Goal: Book appointment/travel/reservation

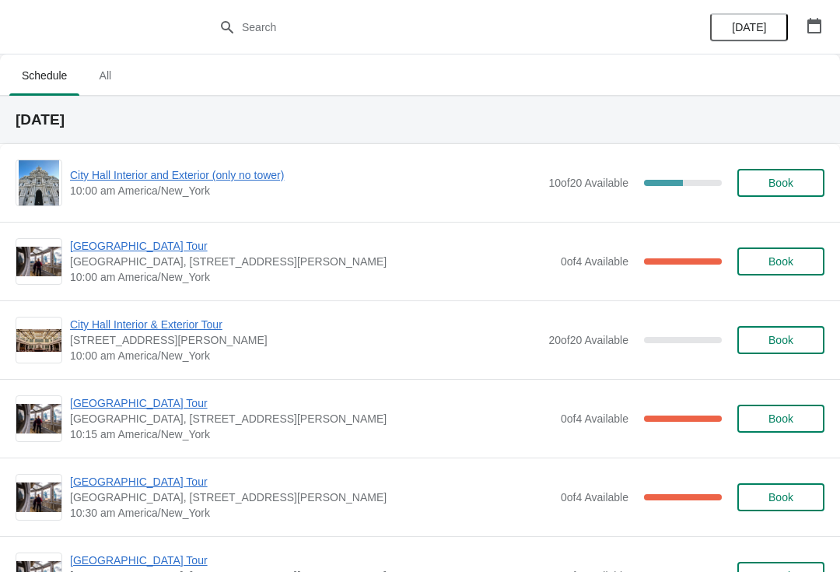
click at [826, 20] on button "button" at bounding box center [814, 26] width 28 height 28
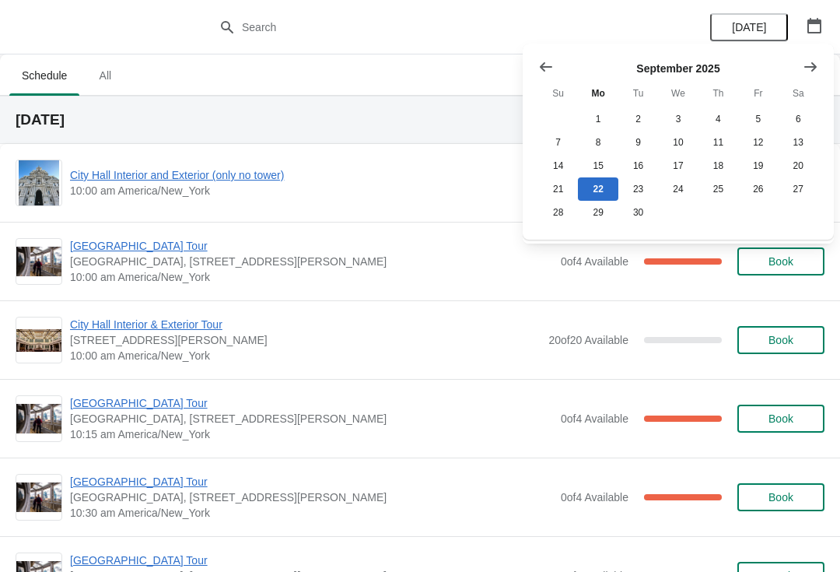
click at [807, 73] on icon "Show next month, October 2025" at bounding box center [811, 67] width 16 height 16
click at [724, 142] on button "9" at bounding box center [719, 142] width 40 height 23
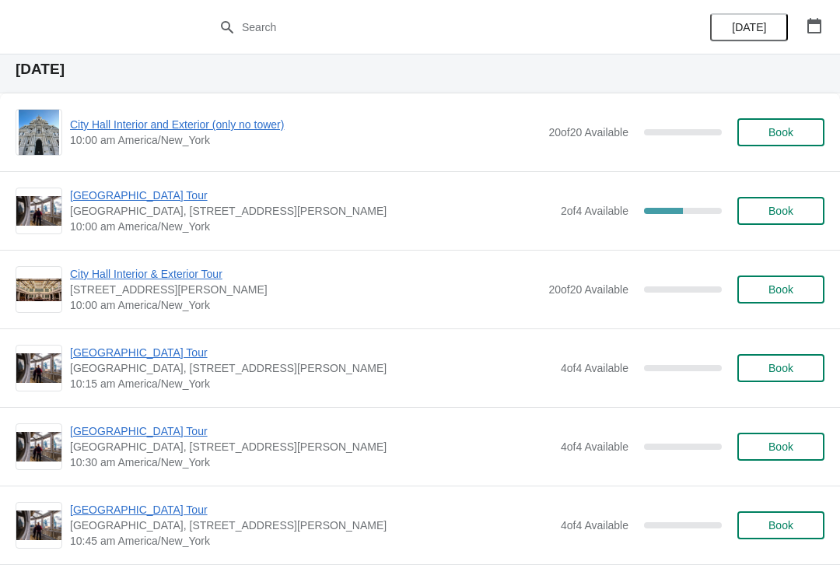
scroll to position [55, 0]
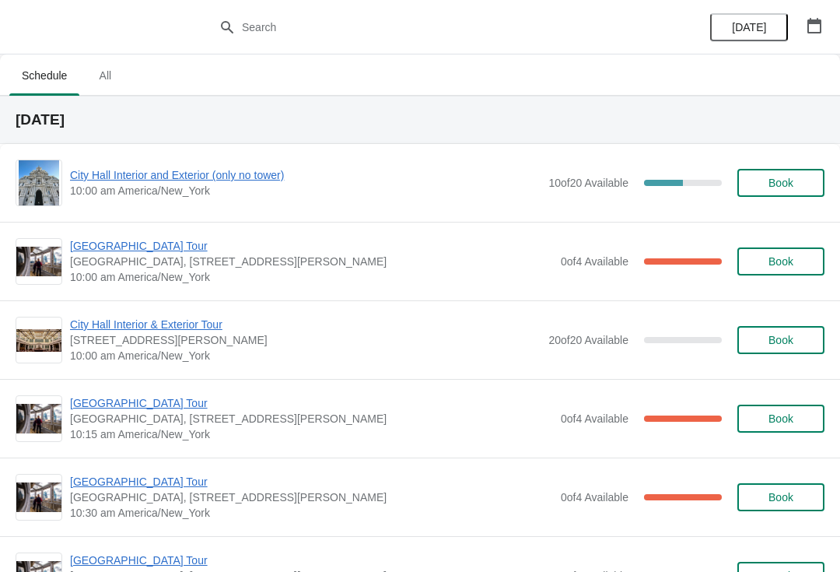
click at [802, 261] on span "Book" at bounding box center [780, 261] width 59 height 12
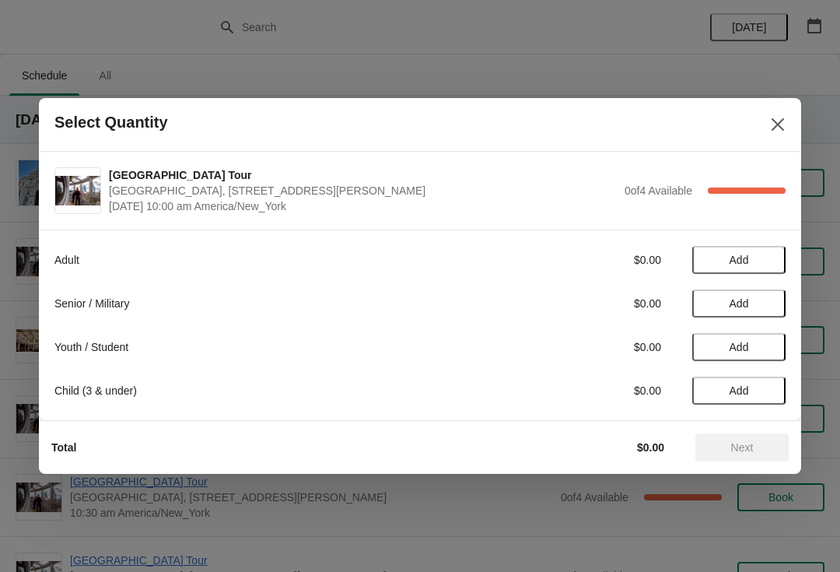
click at [770, 133] on button "Close" at bounding box center [778, 124] width 28 height 28
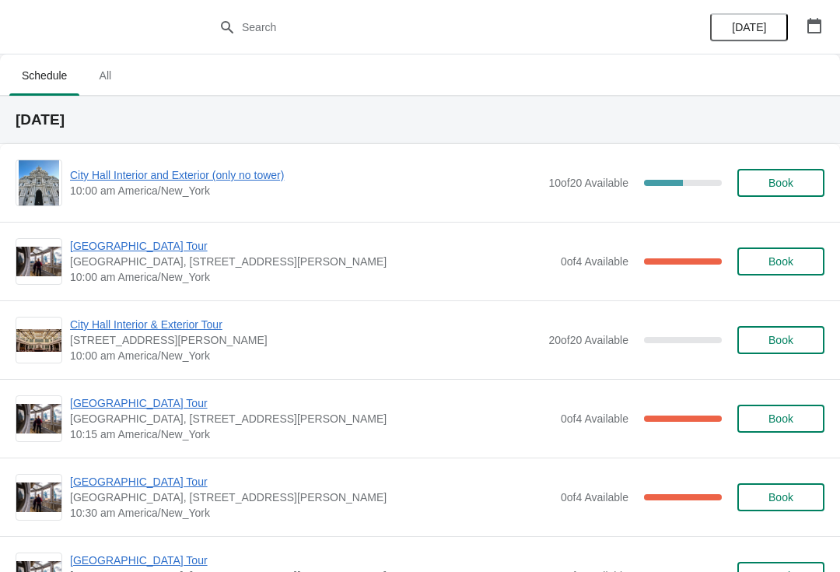
click at [96, 250] on span "[GEOGRAPHIC_DATA] Tour" at bounding box center [311, 246] width 483 height 16
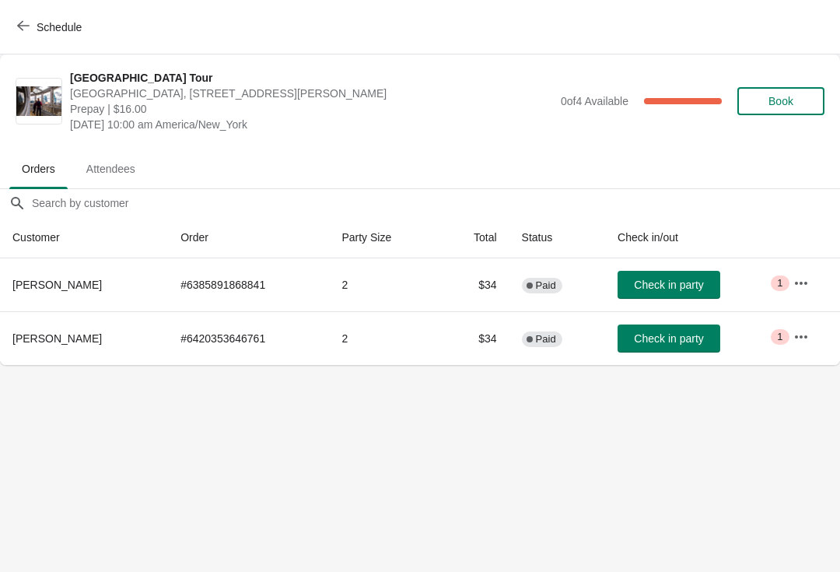
click at [690, 279] on span "Check in party" at bounding box center [668, 284] width 69 height 12
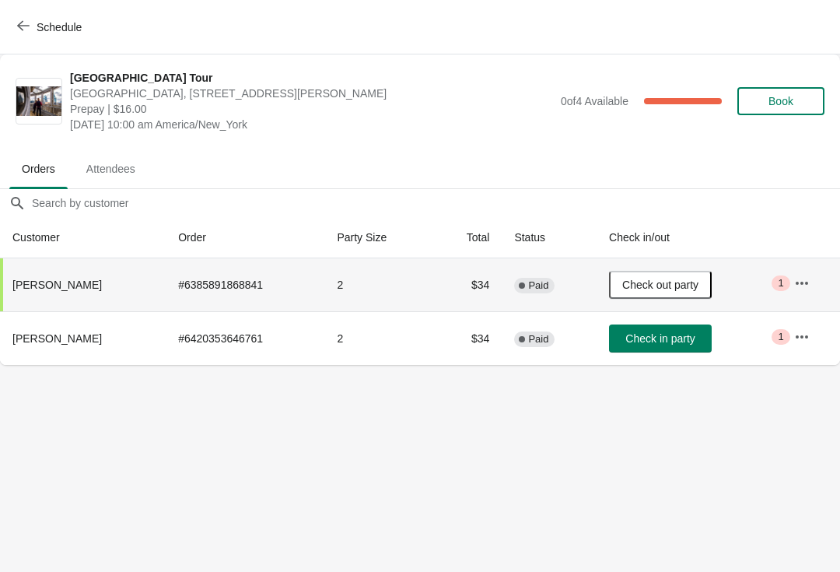
click at [35, 19] on span "Schedule" at bounding box center [50, 26] width 61 height 15
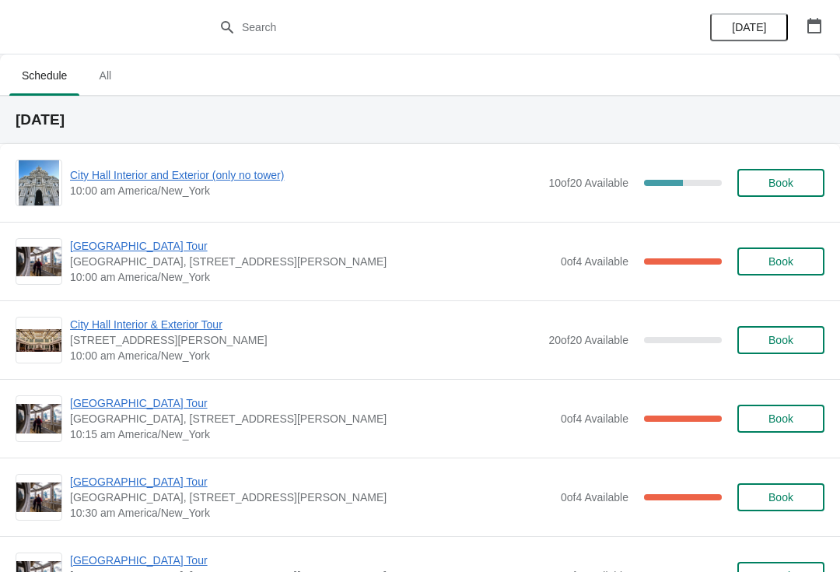
click at [120, 182] on span "City Hall Interior and Exterior (only no tower)" at bounding box center [305, 175] width 471 height 16
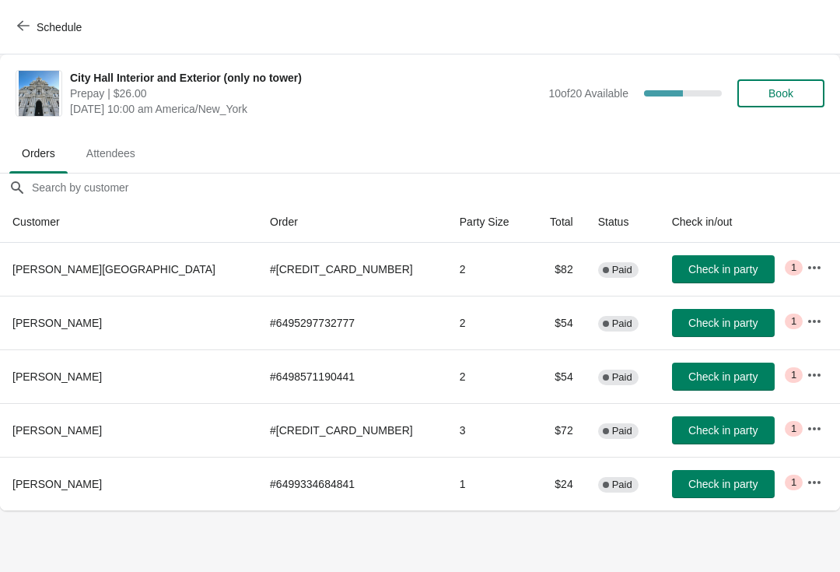
click at [26, 24] on icon "button" at bounding box center [23, 25] width 12 height 12
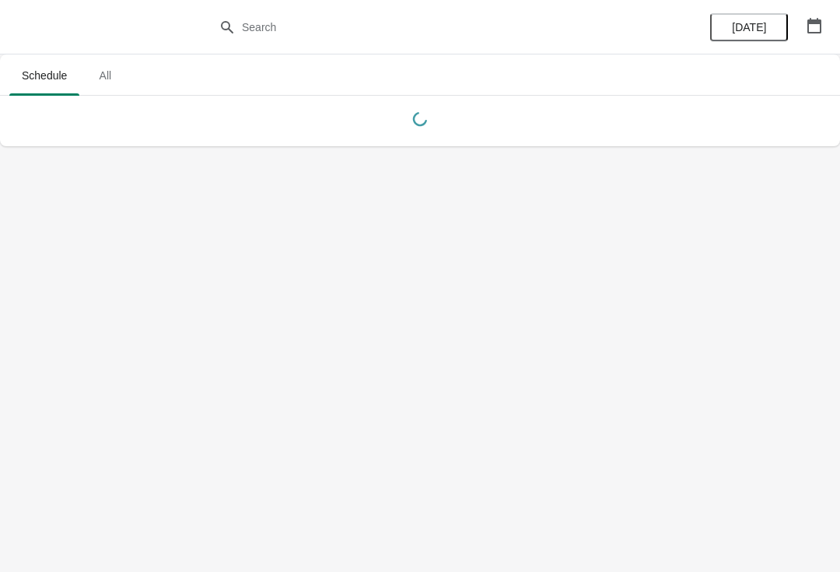
click at [815, 34] on button "button" at bounding box center [814, 26] width 28 height 28
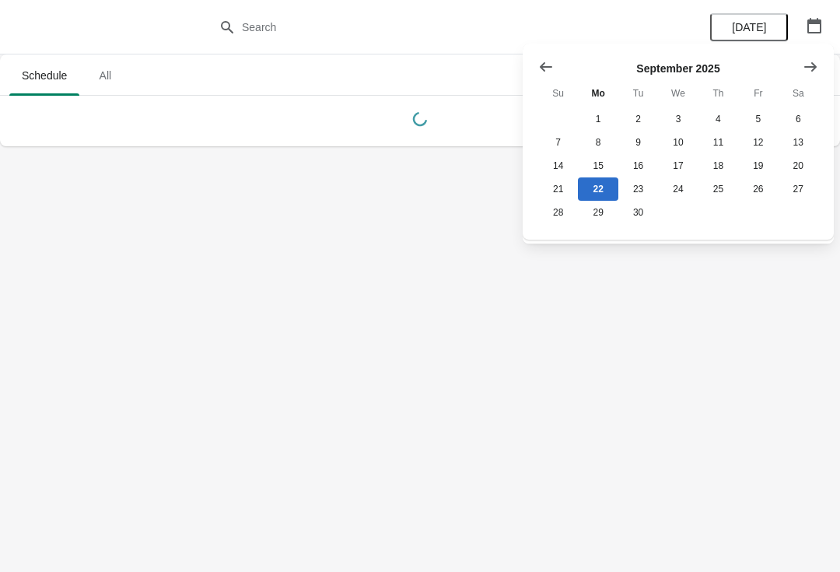
click at [540, 72] on icon "Show previous month, August 2025" at bounding box center [546, 67] width 16 height 16
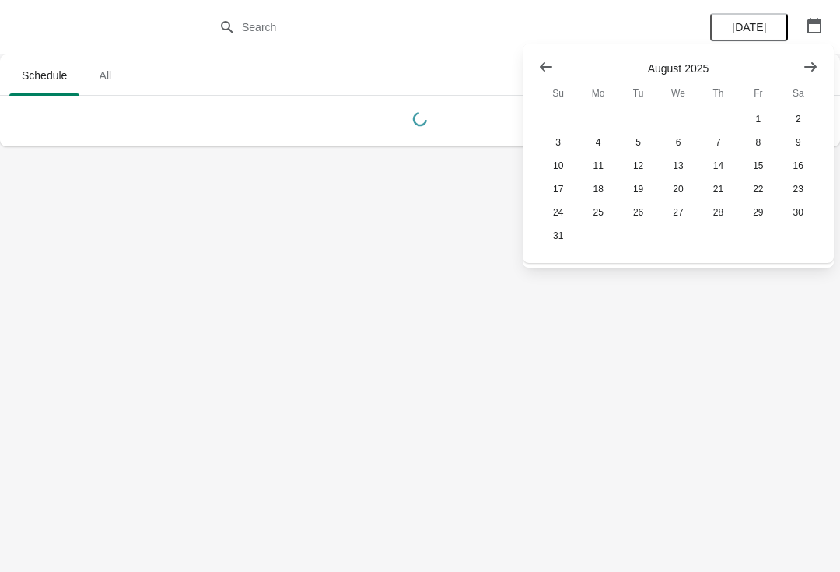
click at [541, 71] on icon "Show previous month, July 2025" at bounding box center [546, 67] width 16 height 16
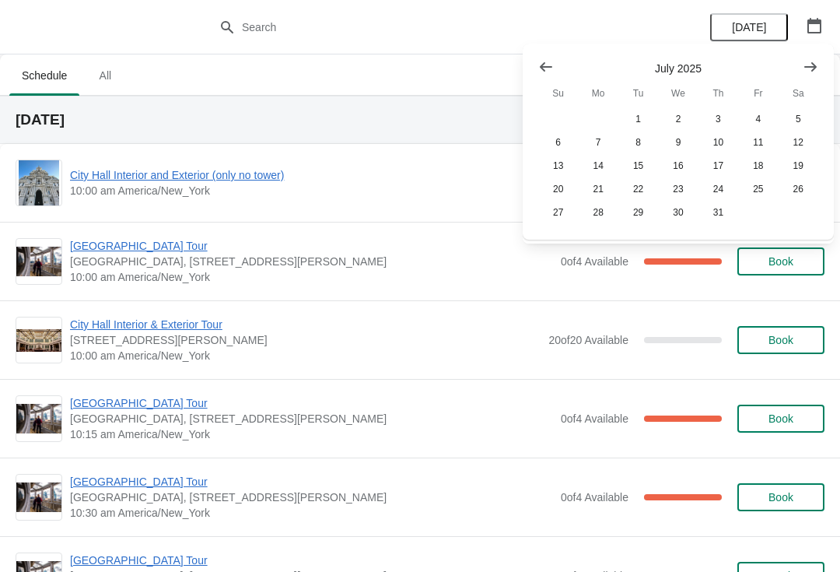
click at [536, 72] on button "Show previous month, June 2025" at bounding box center [546, 67] width 28 height 28
click at [546, 75] on button "Show previous month, June 2025" at bounding box center [546, 67] width 28 height 28
click at [543, 66] on icon "Show previous month, April 2025" at bounding box center [546, 66] width 12 height 9
click at [545, 72] on icon "Show previous month, March 2025" at bounding box center [546, 67] width 16 height 16
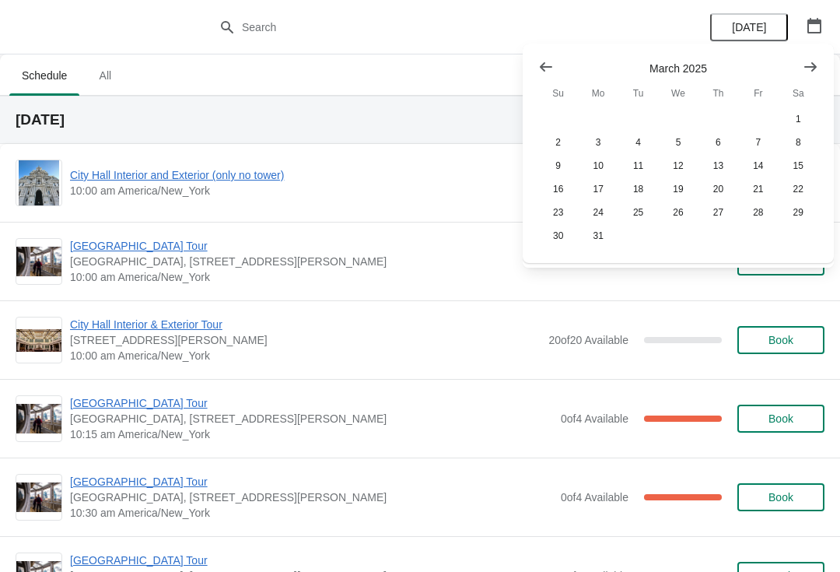
click at [552, 68] on icon "Show previous month, February 2025" at bounding box center [546, 67] width 16 height 16
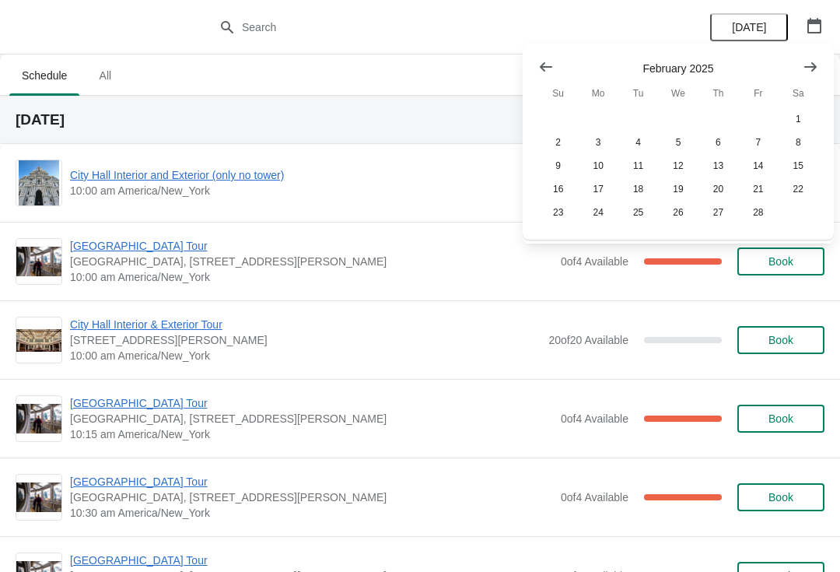
click at [544, 65] on icon "Show previous month, January 2025" at bounding box center [546, 67] width 16 height 16
click at [683, 215] on button "29" at bounding box center [678, 212] width 40 height 23
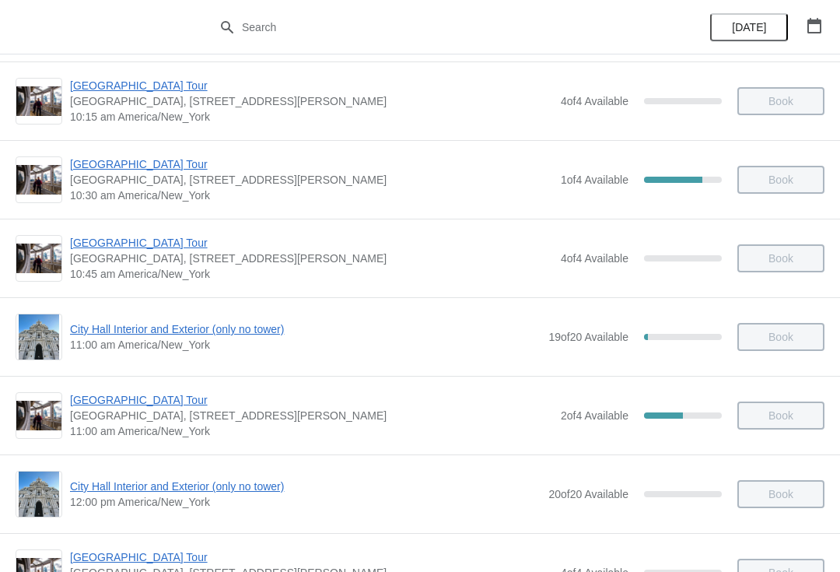
scroll to position [324, 0]
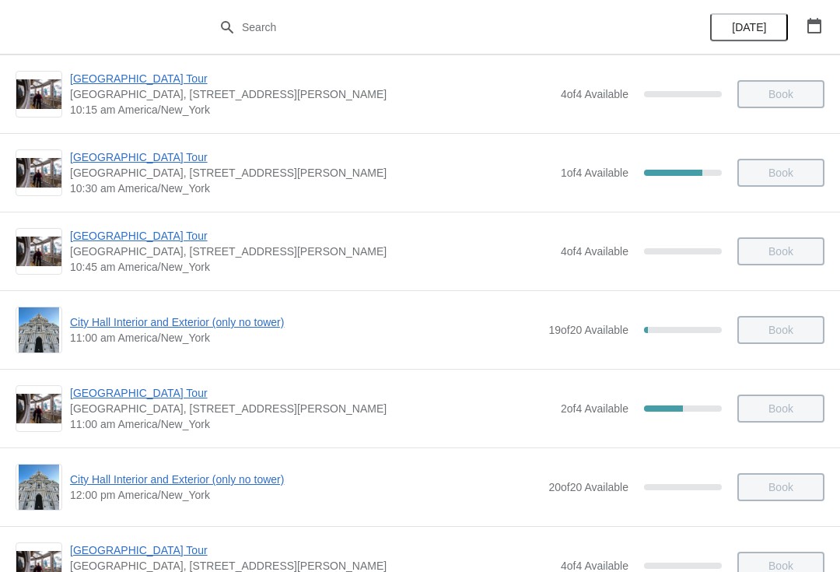
click at [140, 395] on span "[GEOGRAPHIC_DATA] Tour" at bounding box center [311, 393] width 483 height 16
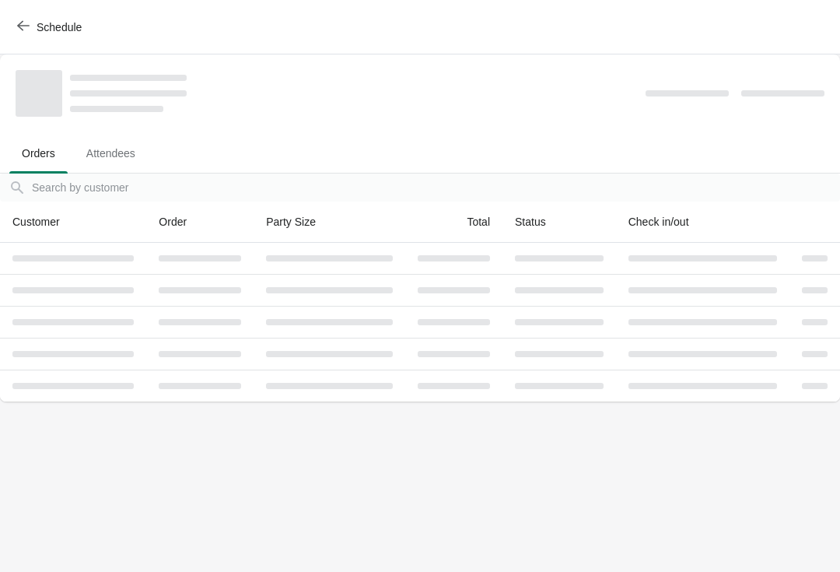
scroll to position [0, 0]
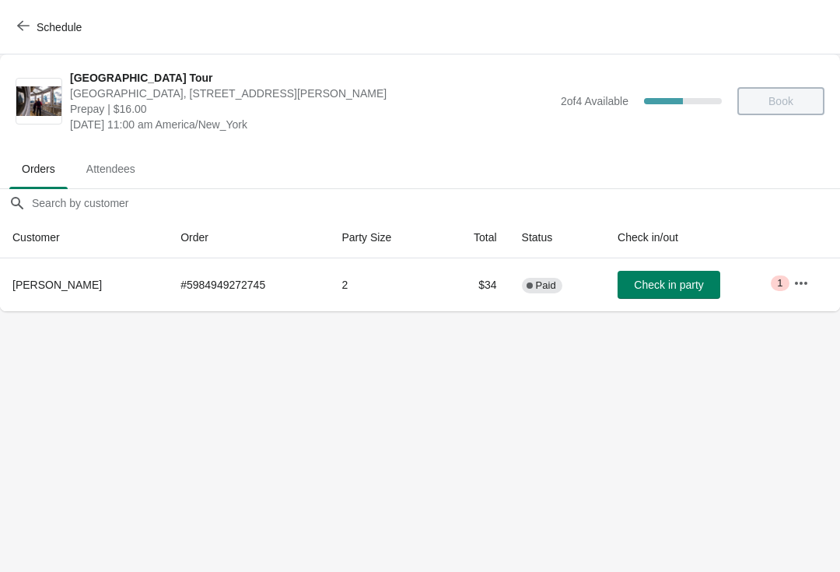
click at [800, 290] on icon "button" at bounding box center [801, 283] width 16 height 16
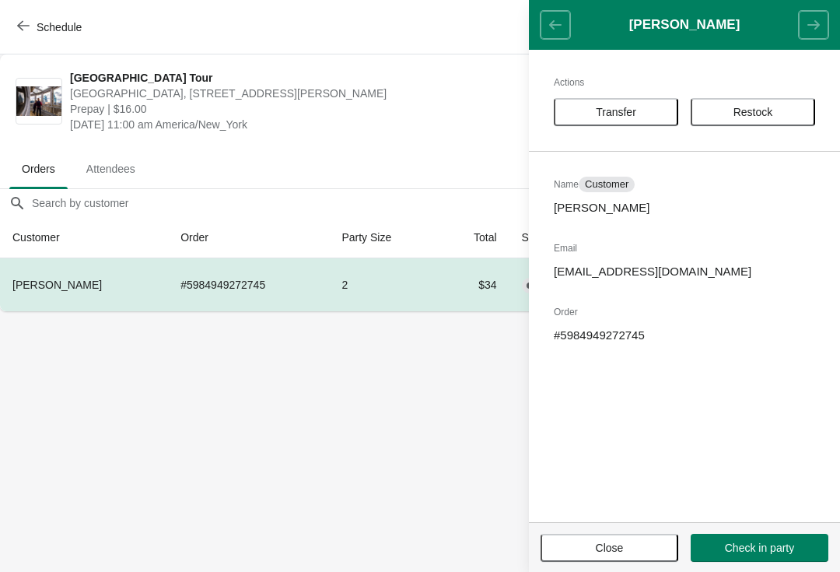
click at [638, 108] on span "Transfer" at bounding box center [616, 112] width 96 height 12
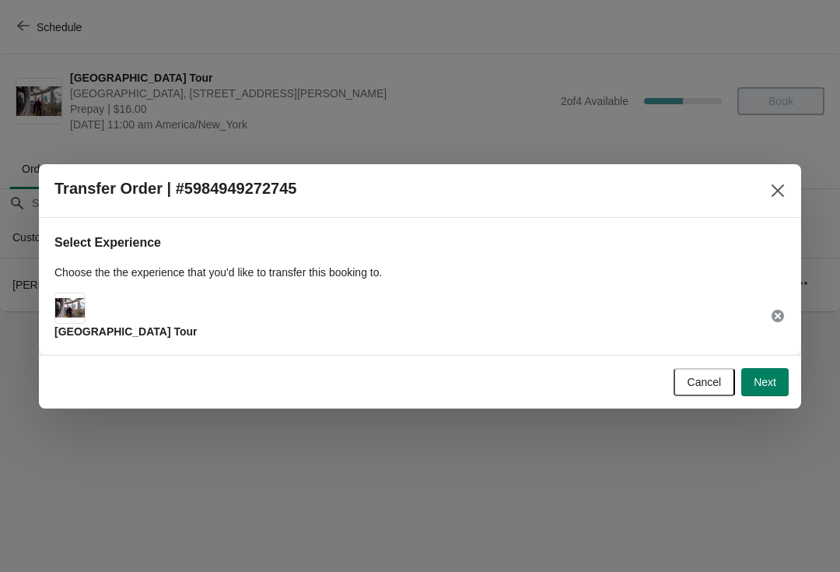
click at [777, 382] on button "Next" at bounding box center [764, 382] width 47 height 28
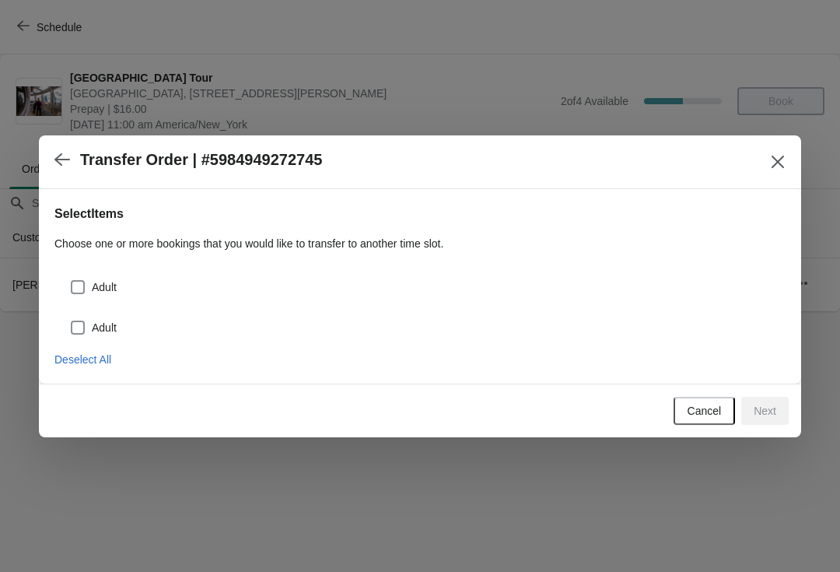
click at [77, 284] on span at bounding box center [78, 287] width 14 height 14
click at [72, 281] on input "Adult" at bounding box center [71, 280] width 1 height 1
checkbox input "true"
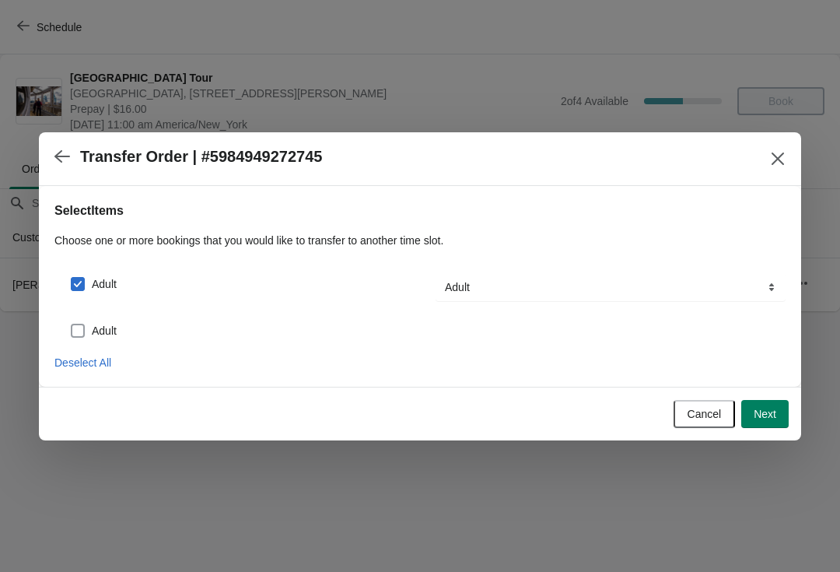
click at [82, 334] on span at bounding box center [78, 331] width 14 height 14
click at [72, 324] on input "Adult" at bounding box center [71, 324] width 1 height 1
checkbox input "true"
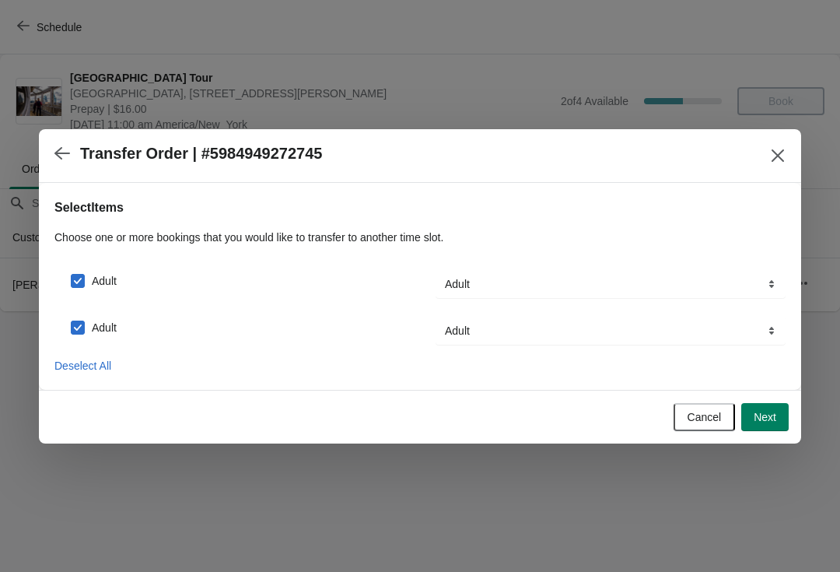
click at [770, 412] on span "Next" at bounding box center [765, 417] width 23 height 12
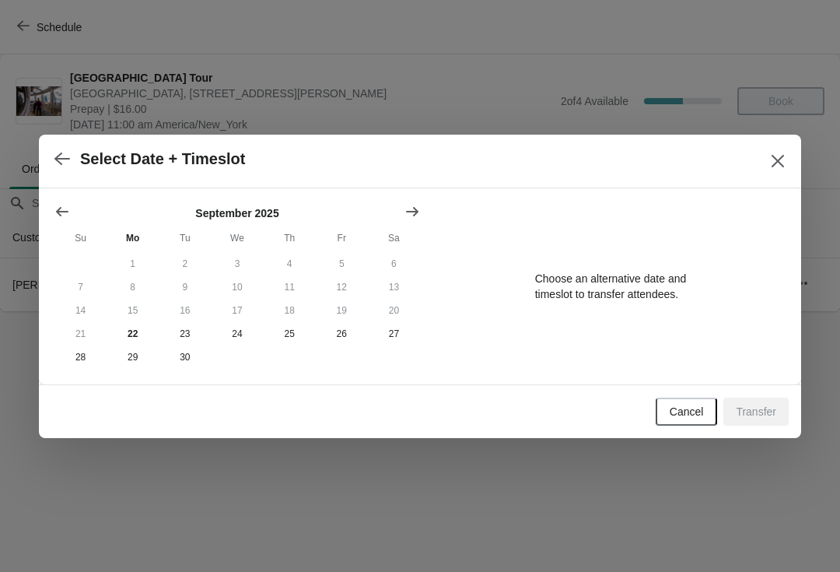
click at [415, 204] on icon "Show next month, October 2025" at bounding box center [412, 212] width 16 height 16
click at [292, 262] on button "2" at bounding box center [290, 263] width 52 height 23
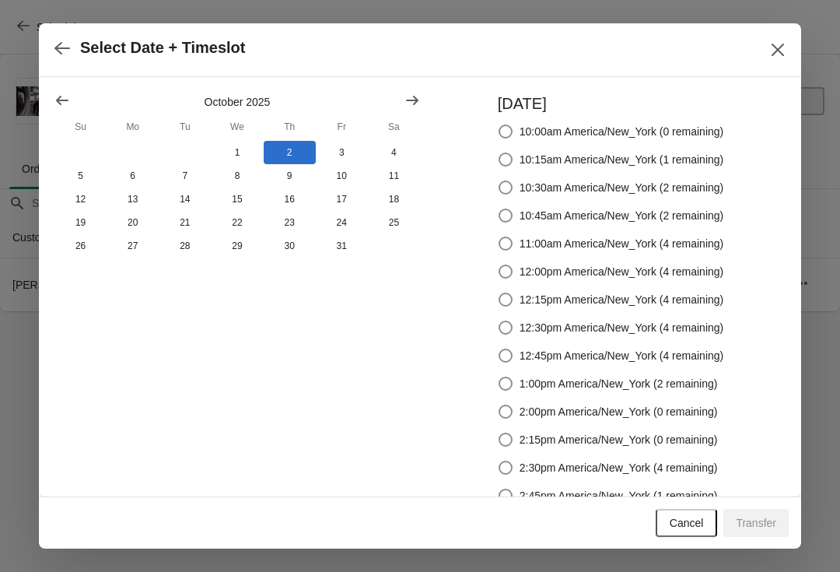
click at [506, 385] on span at bounding box center [506, 383] width 14 height 14
click at [499, 377] on input "1:00pm America/New_York (2 remaining)" at bounding box center [499, 376] width 1 height 1
radio input "true"
click at [760, 525] on span "Transfer" at bounding box center [756, 523] width 40 height 12
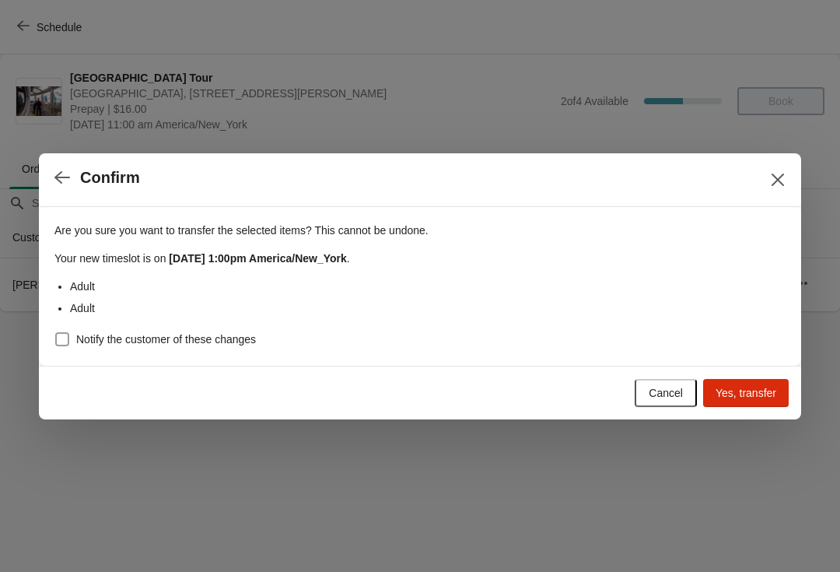
click at [56, 335] on span at bounding box center [62, 339] width 14 height 14
click at [56, 333] on input "Notify the customer of these changes" at bounding box center [55, 332] width 1 height 1
checkbox input "true"
click at [759, 392] on span "Yes, transfer" at bounding box center [746, 393] width 61 height 12
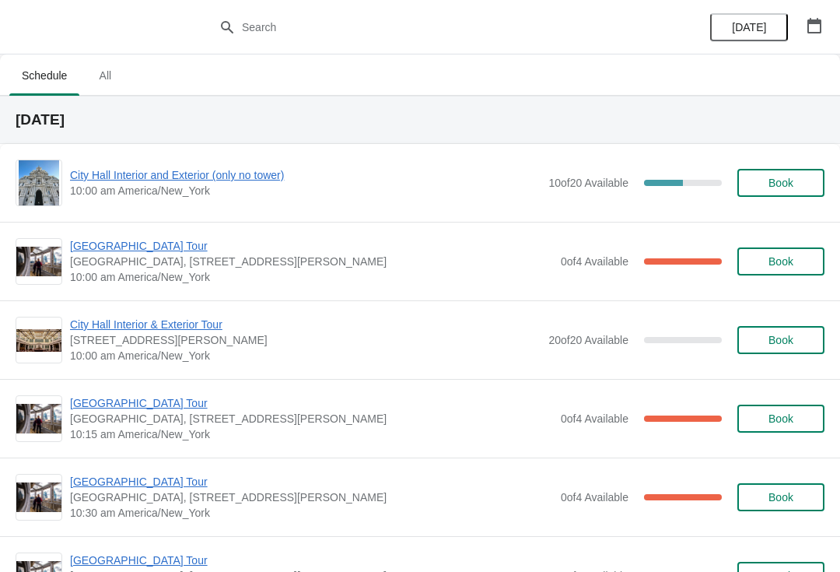
click at [815, 26] on icon "button" at bounding box center [815, 26] width 16 height 16
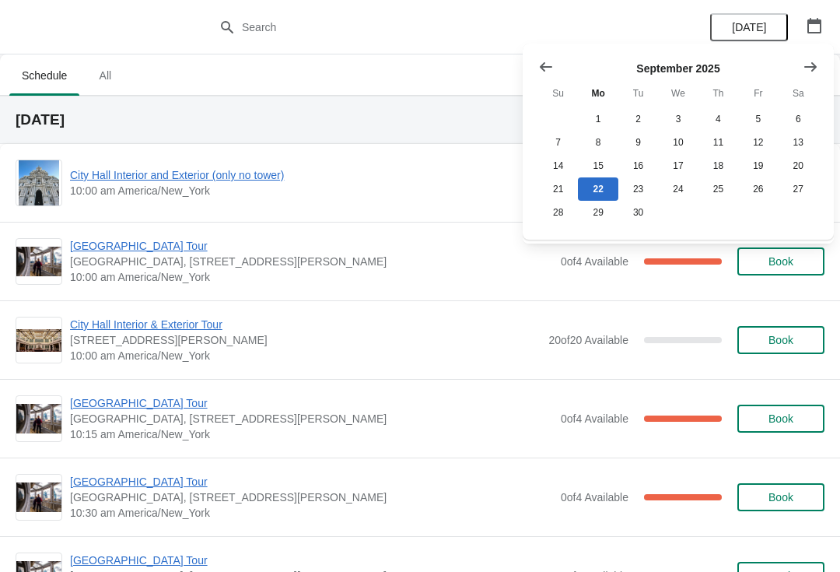
click at [804, 77] on button "Show next month, October 2025" at bounding box center [811, 67] width 28 height 28
click at [709, 121] on button "2" at bounding box center [719, 118] width 40 height 23
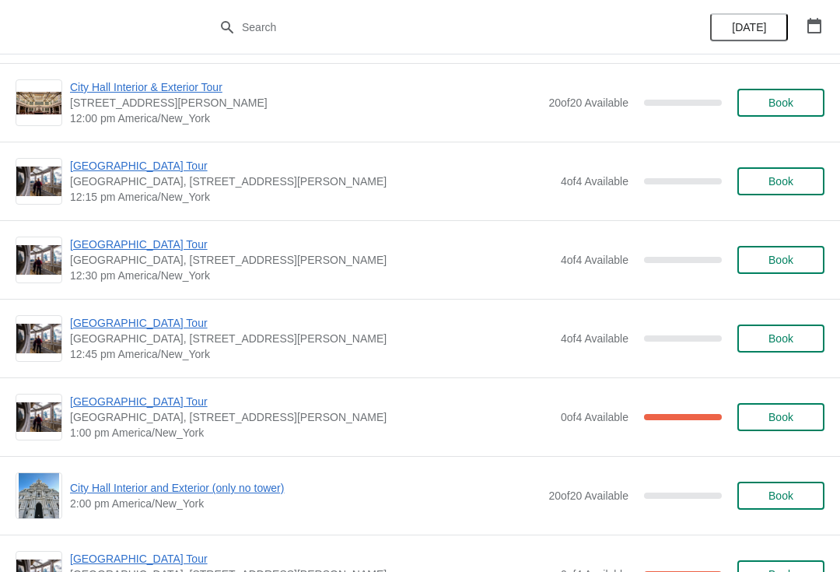
scroll to position [876, 0]
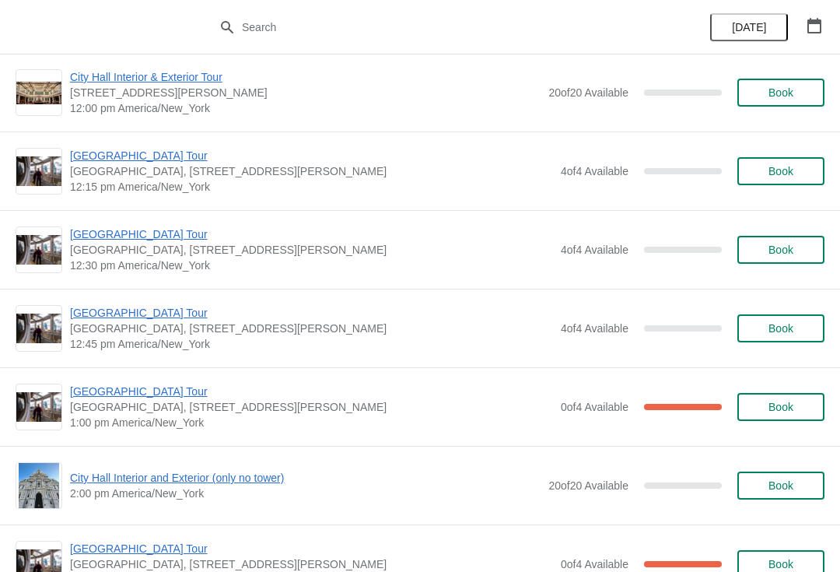
click at [154, 392] on span "[GEOGRAPHIC_DATA] Tour" at bounding box center [311, 391] width 483 height 16
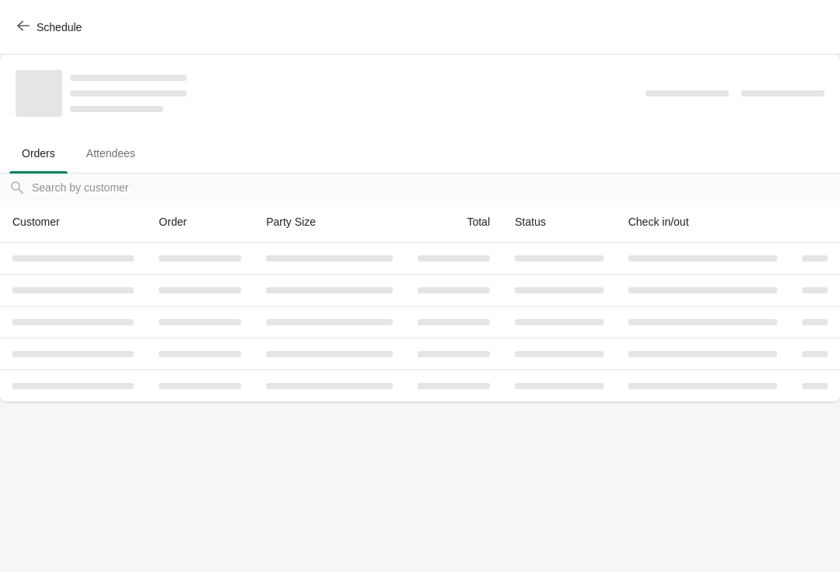
scroll to position [0, 0]
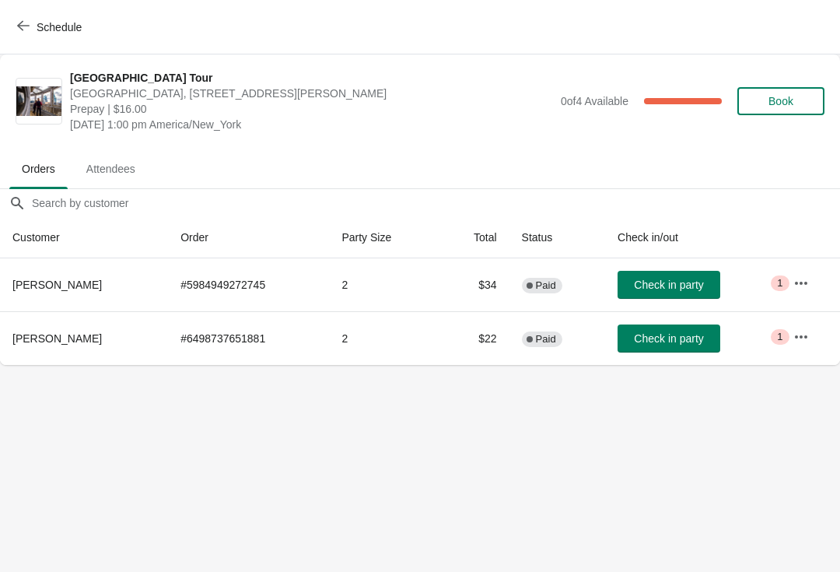
click at [15, 29] on button "Schedule" at bounding box center [51, 27] width 86 height 28
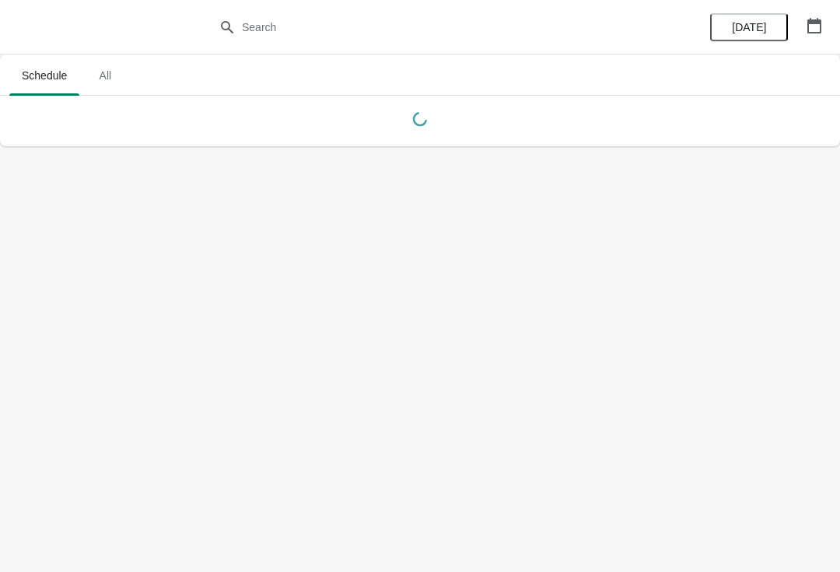
click at [768, 25] on span "[DATE]" at bounding box center [749, 27] width 50 height 12
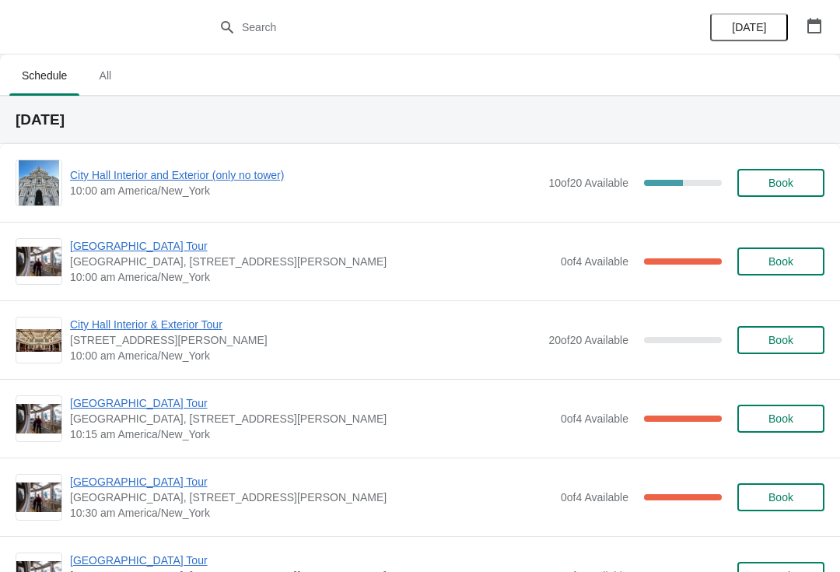
click at [107, 181] on span "City Hall Interior and Exterior (only no tower)" at bounding box center [305, 175] width 471 height 16
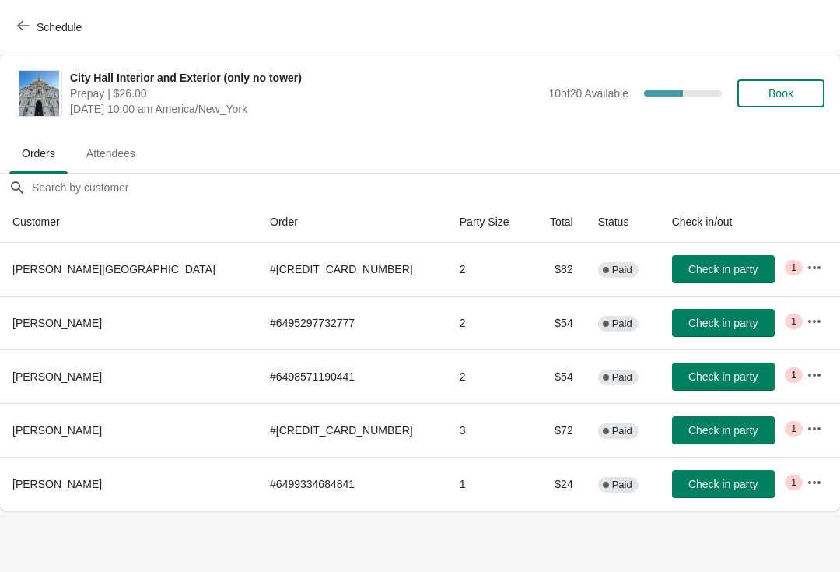
click at [673, 282] on button "Check in party" at bounding box center [723, 269] width 103 height 28
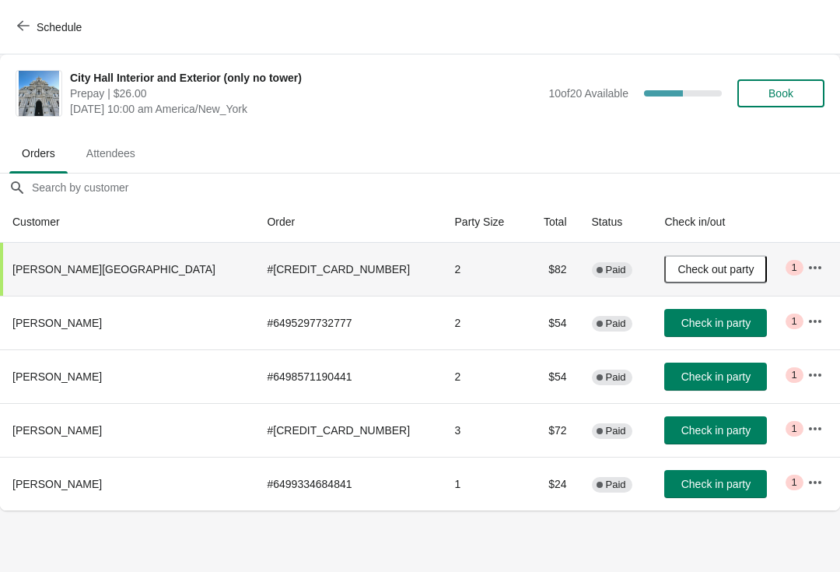
click at [18, 21] on icon "button" at bounding box center [23, 25] width 12 height 12
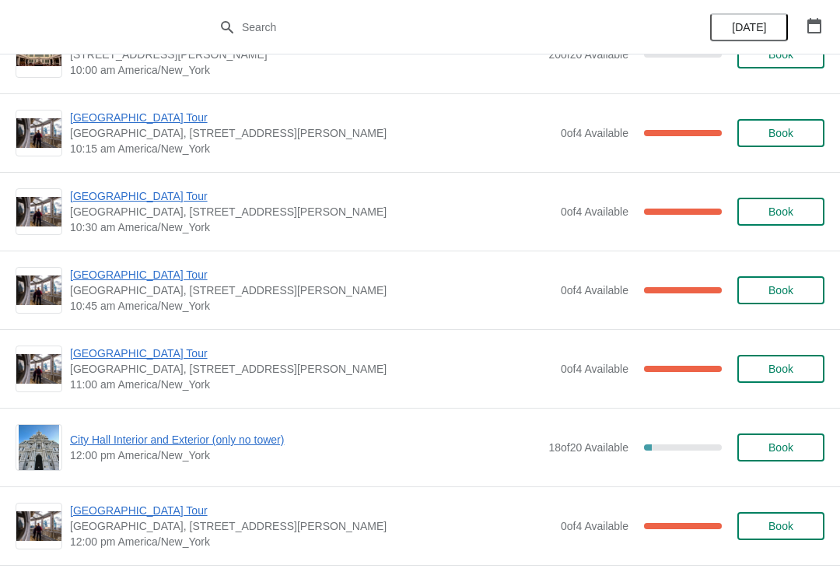
scroll to position [290, 0]
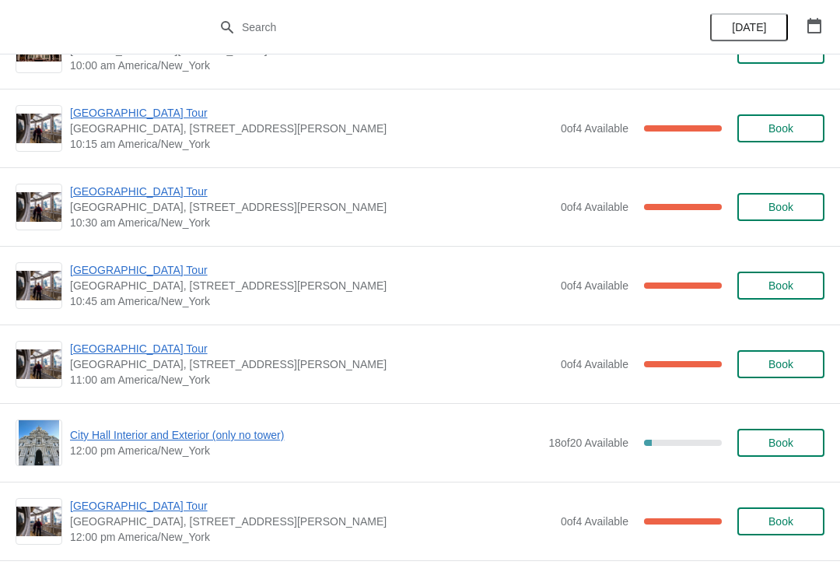
click at [105, 407] on div "City Hall Interior and Exterior (only no tower) 12:00 pm America/New_York 18 of…" at bounding box center [420, 442] width 840 height 79
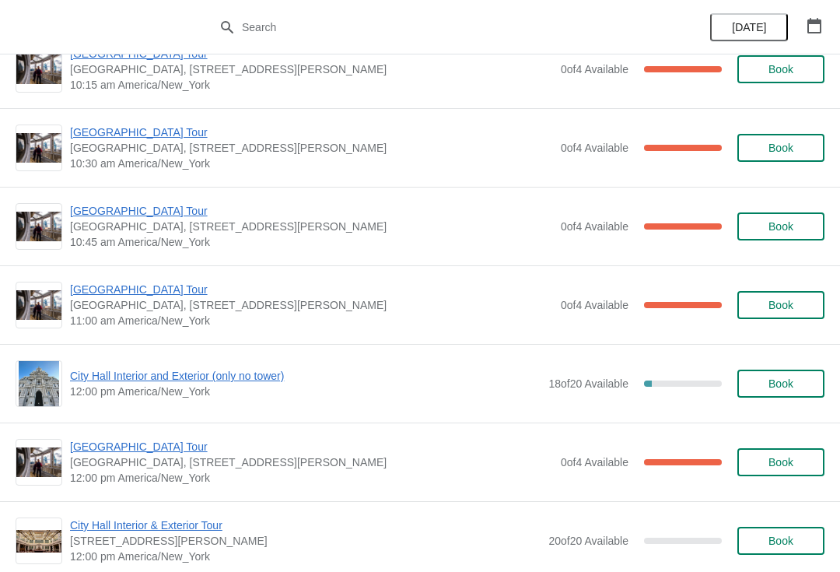
scroll to position [355, 0]
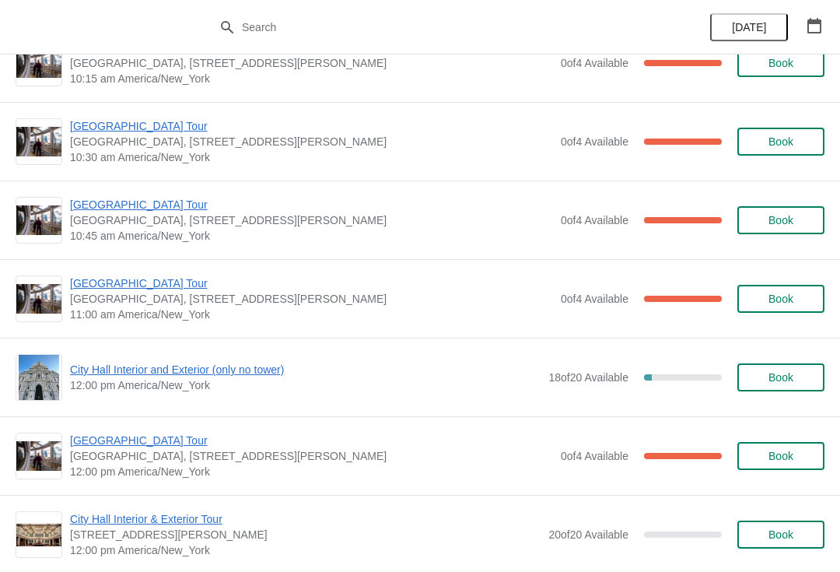
click at [95, 437] on span "[GEOGRAPHIC_DATA] Tour" at bounding box center [311, 441] width 483 height 16
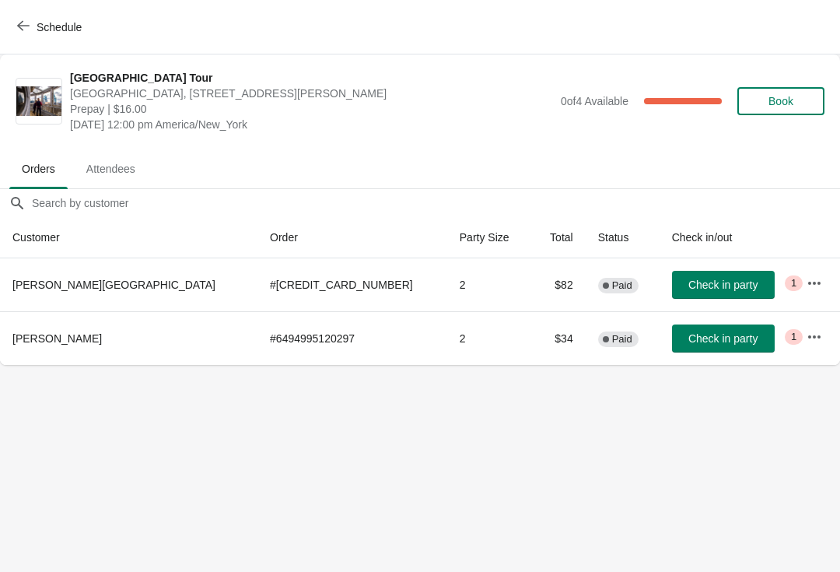
click at [702, 285] on span "Check in party" at bounding box center [724, 284] width 78 height 12
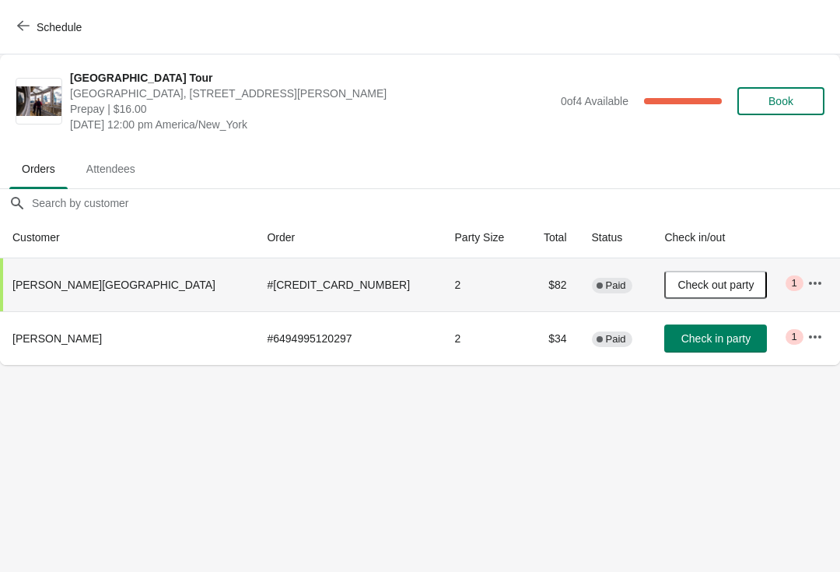
click at [26, 19] on button "Schedule" at bounding box center [51, 27] width 86 height 28
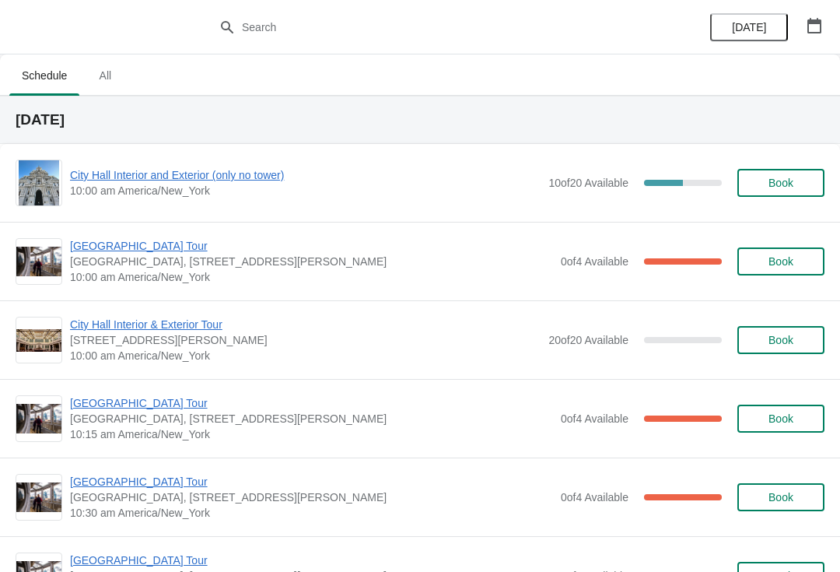
click at [116, 177] on span "City Hall Interior and Exterior (only no tower)" at bounding box center [305, 175] width 471 height 16
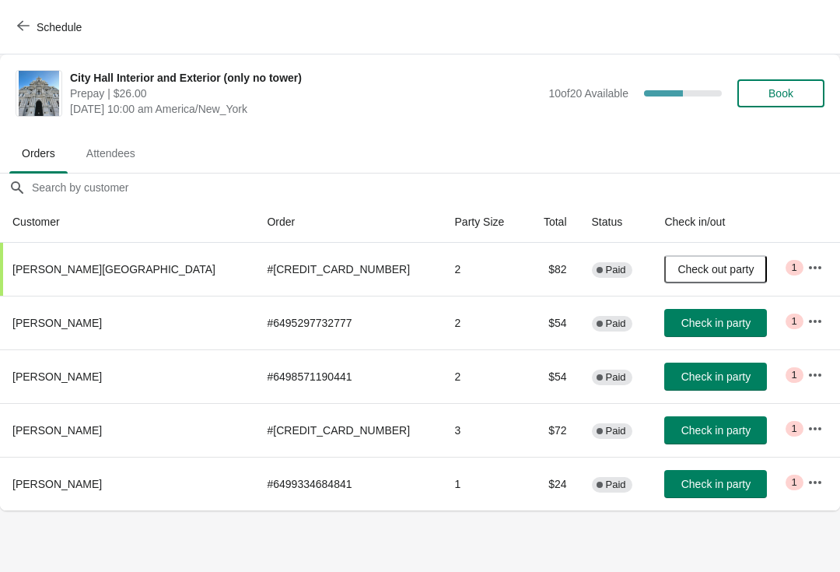
click at [664, 475] on button "Check in party" at bounding box center [715, 484] width 103 height 28
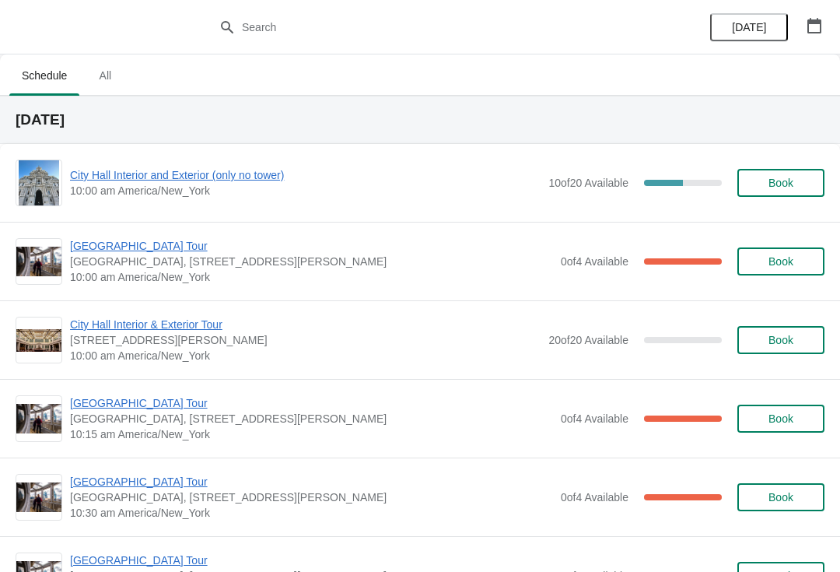
click at [103, 176] on span "City Hall Interior and Exterior (only no tower)" at bounding box center [305, 175] width 471 height 16
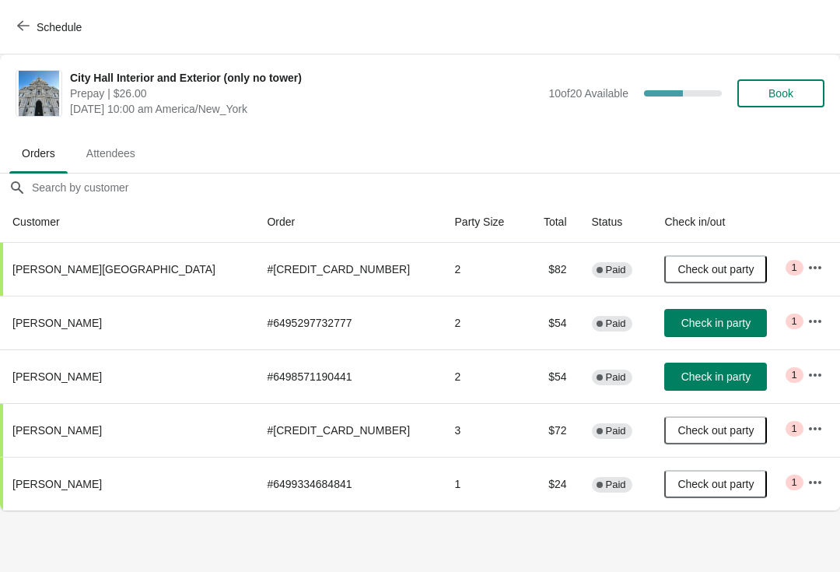
click at [667, 384] on button "Check in party" at bounding box center [715, 376] width 103 height 28
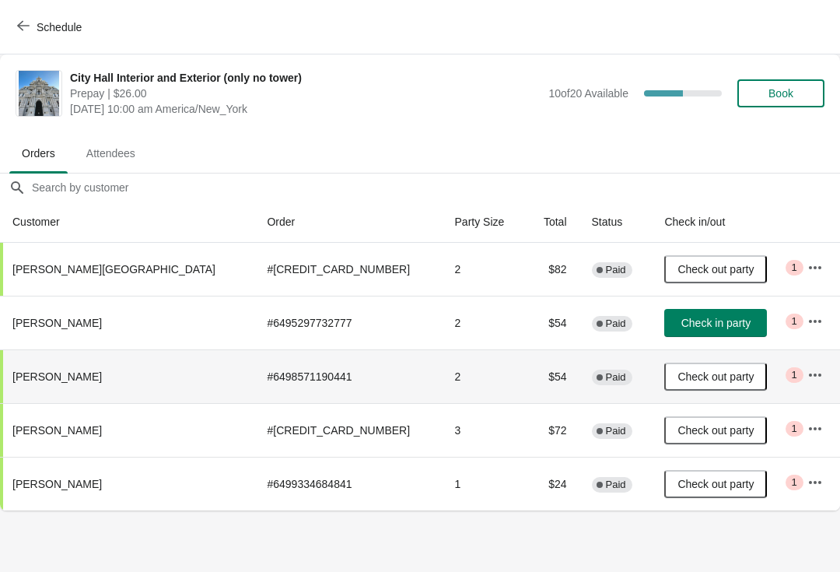
click at [11, 35] on button "Schedule" at bounding box center [51, 27] width 86 height 28
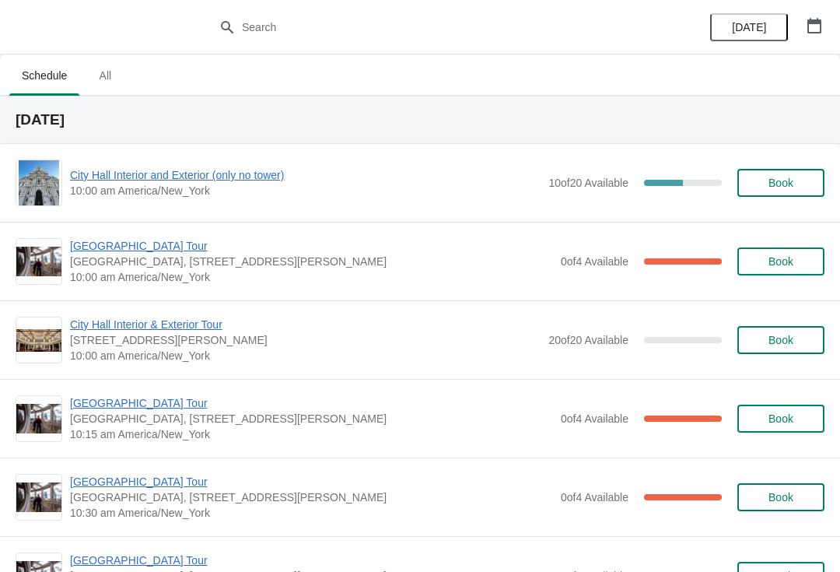
click at [91, 248] on span "[GEOGRAPHIC_DATA] Tour" at bounding box center [311, 246] width 483 height 16
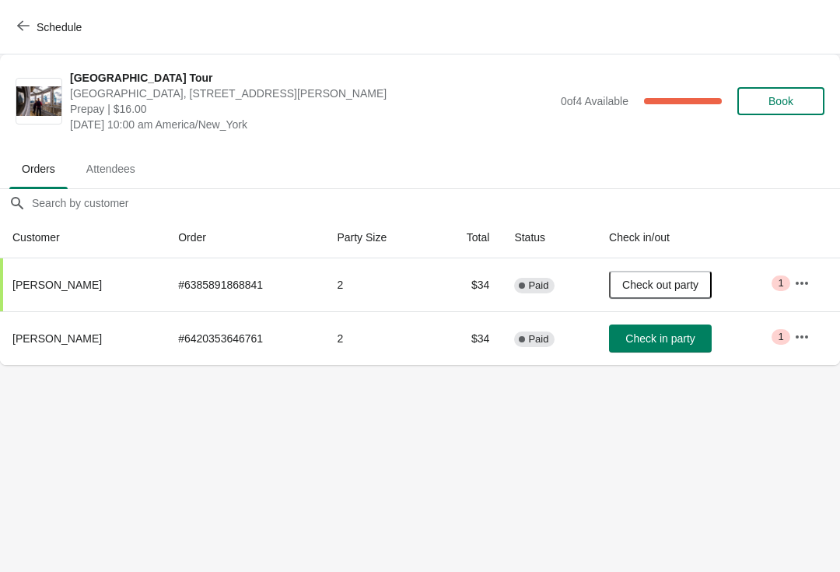
click at [23, 13] on button "Schedule" at bounding box center [51, 27] width 86 height 28
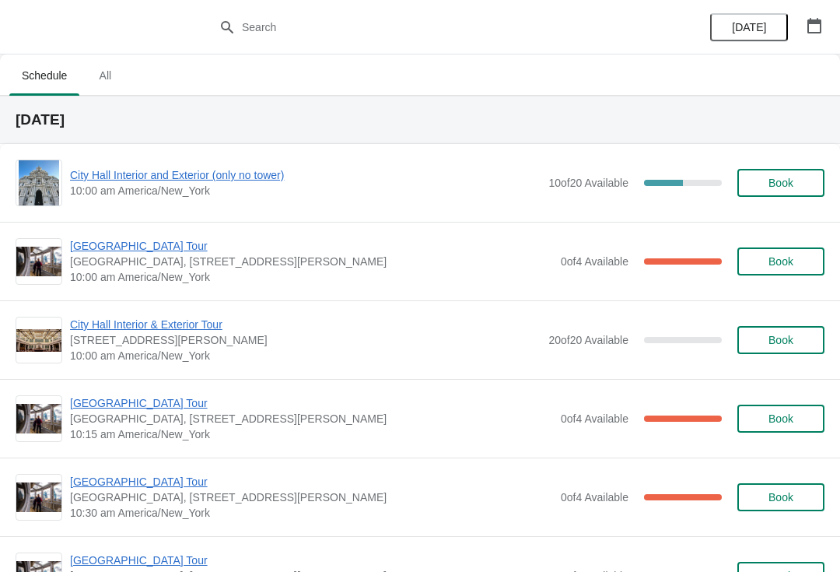
click at [91, 398] on span "[GEOGRAPHIC_DATA] Tour" at bounding box center [311, 403] width 483 height 16
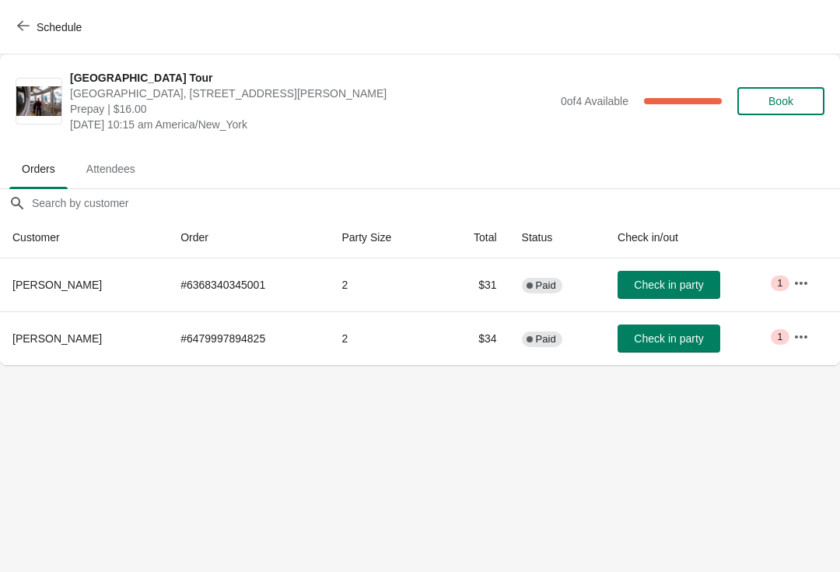
click at [685, 287] on span "Check in party" at bounding box center [668, 284] width 69 height 12
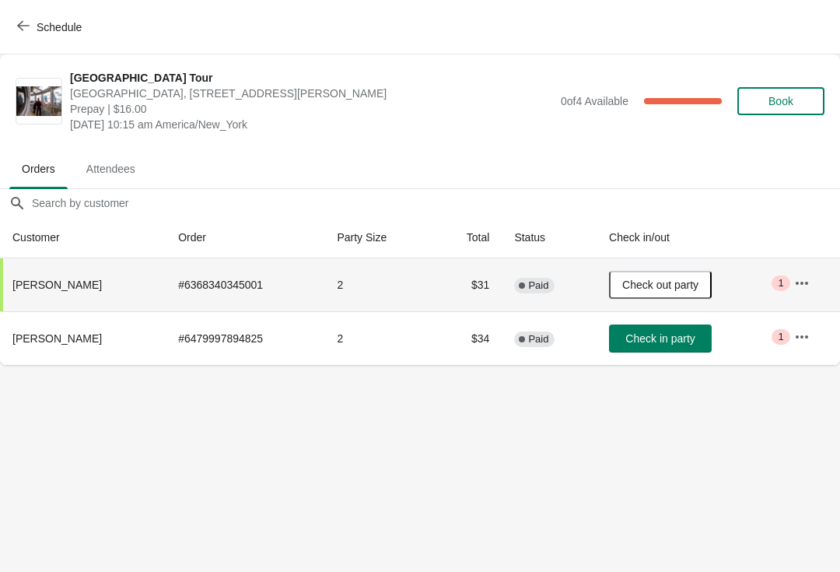
click at [17, 33] on span "button" at bounding box center [23, 26] width 12 height 15
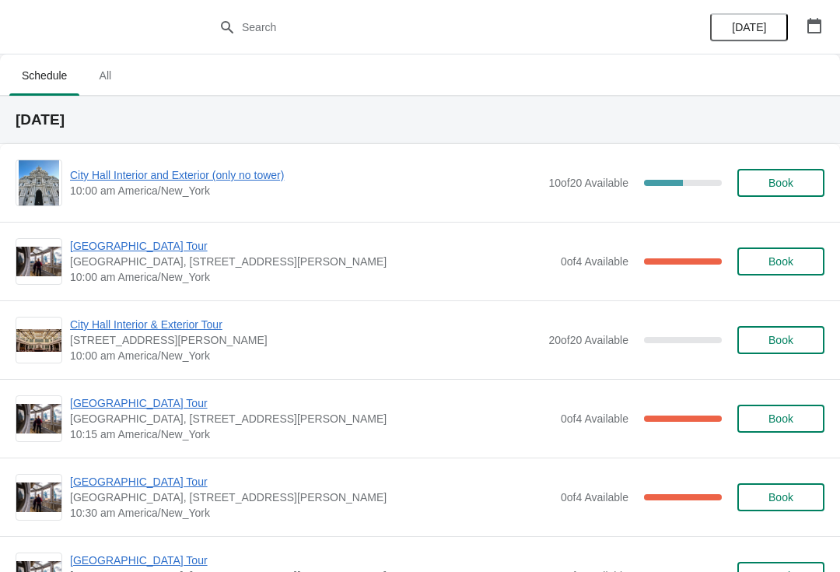
click at [94, 176] on span "City Hall Interior and Exterior (only no tower)" at bounding box center [305, 175] width 471 height 16
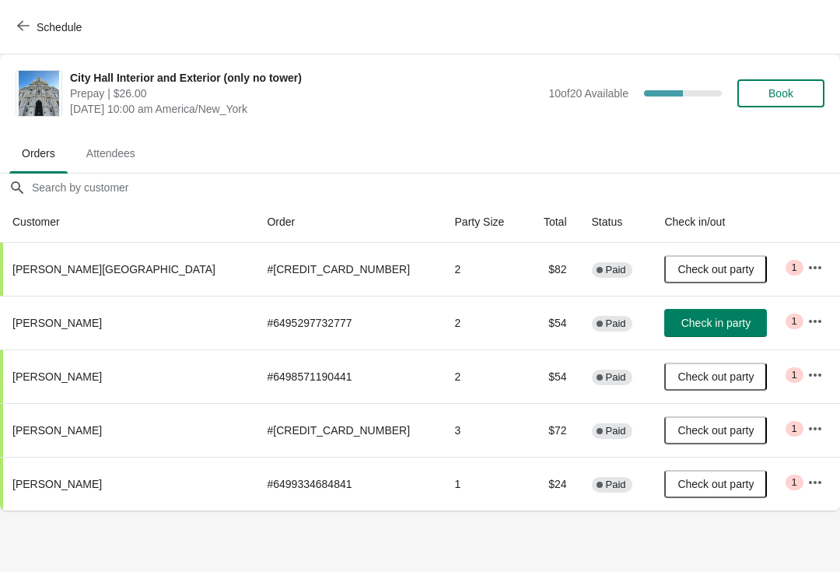
click at [671, 330] on button "Check in party" at bounding box center [715, 323] width 103 height 28
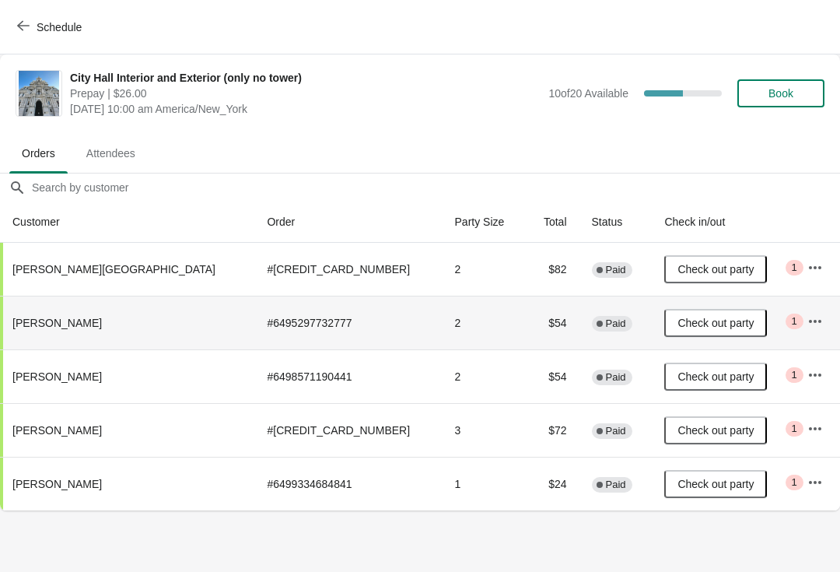
click at [25, 23] on icon "button" at bounding box center [23, 25] width 12 height 12
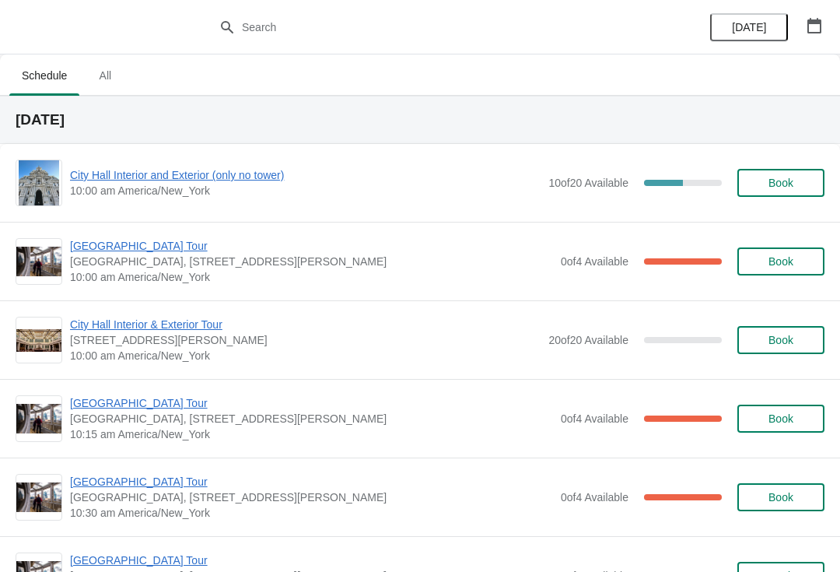
click at [98, 248] on span "[GEOGRAPHIC_DATA] Tour" at bounding box center [311, 246] width 483 height 16
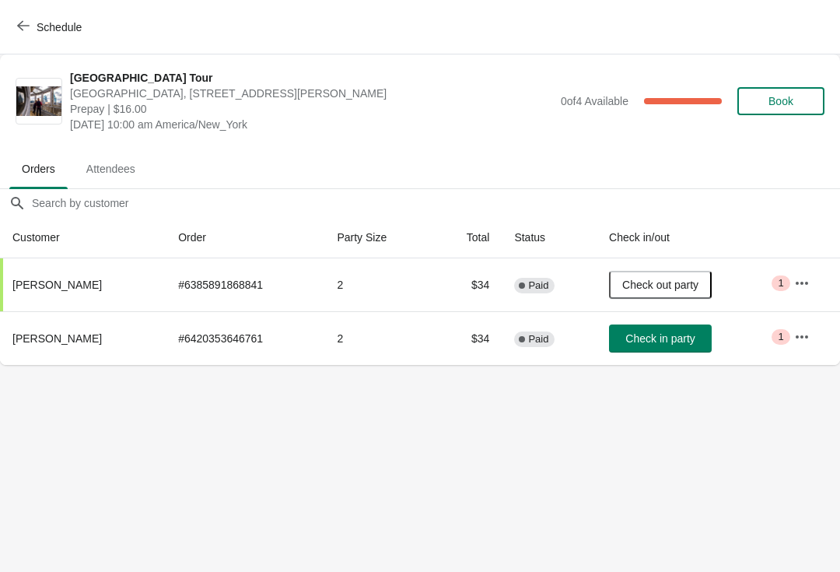
click at [8, 2] on div "Schedule" at bounding box center [420, 27] width 840 height 54
click at [25, 32] on span "button" at bounding box center [23, 26] width 12 height 15
